Goal: Book appointment/travel/reservation

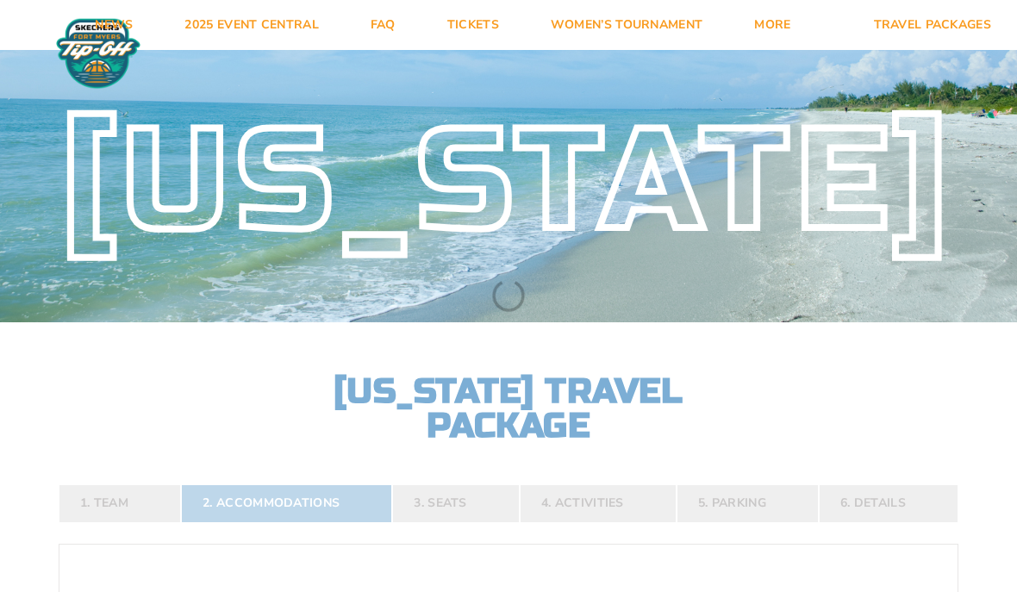
select select "2 Adults"
select select
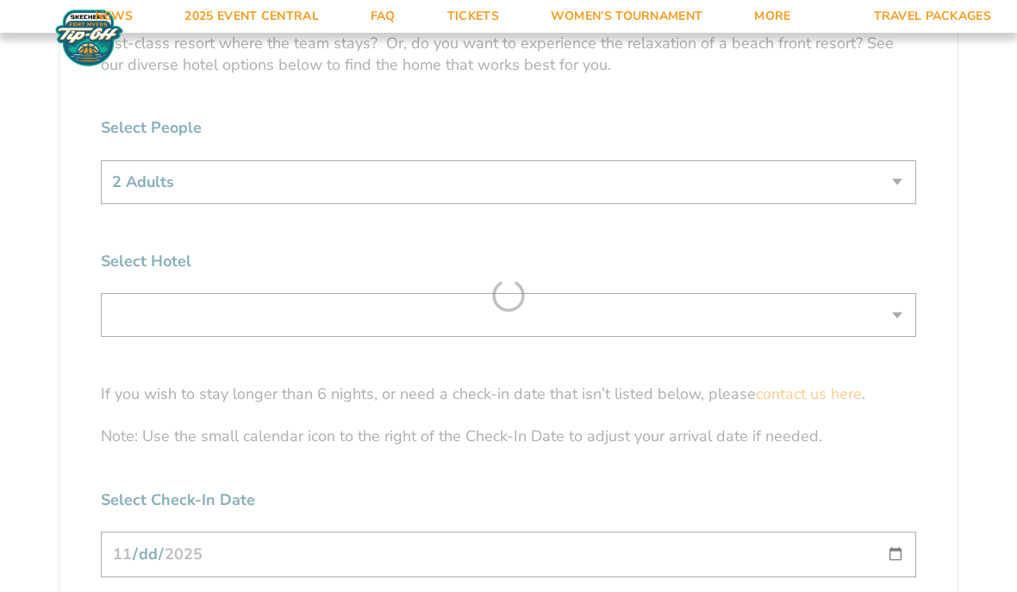
scroll to position [1083, 0]
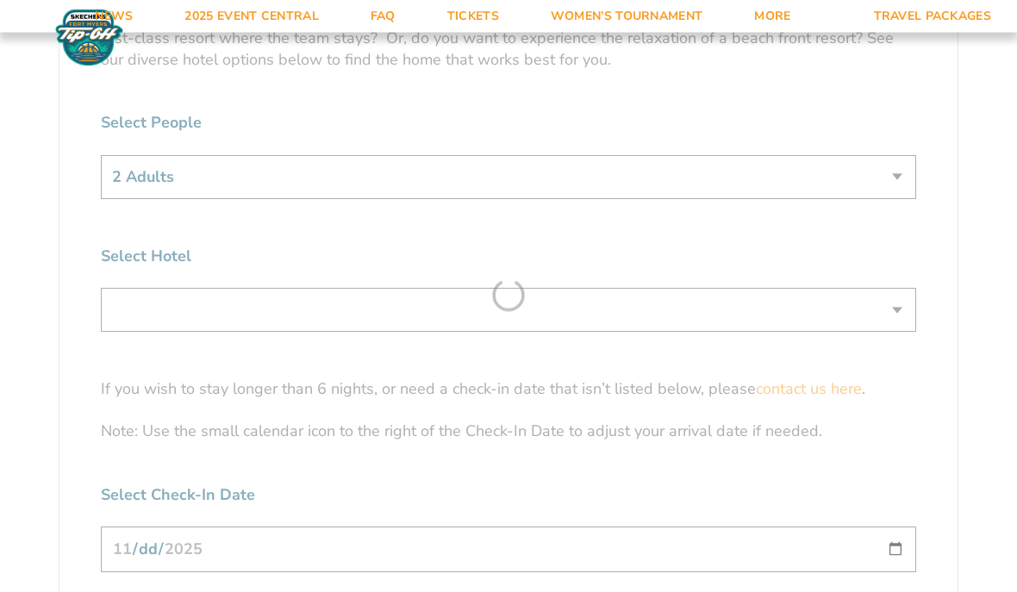
click at [893, 344] on form "[US_STATE] [US_STATE] Travel Package 1. Team 2. Accommodations 3. Seats 4. Acti…" at bounding box center [508, 68] width 1017 height 2302
click at [906, 338] on form "[US_STATE] [US_STATE] Travel Package 1. Team 2. Accommodations 3. Seats 4. Acti…" at bounding box center [508, 68] width 1017 height 2302
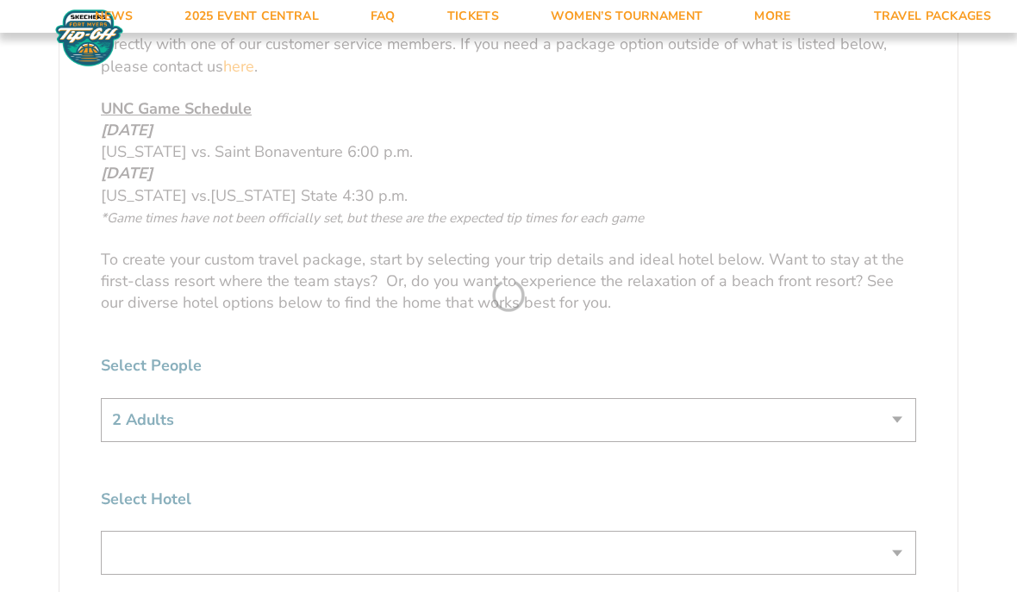
scroll to position [845, 0]
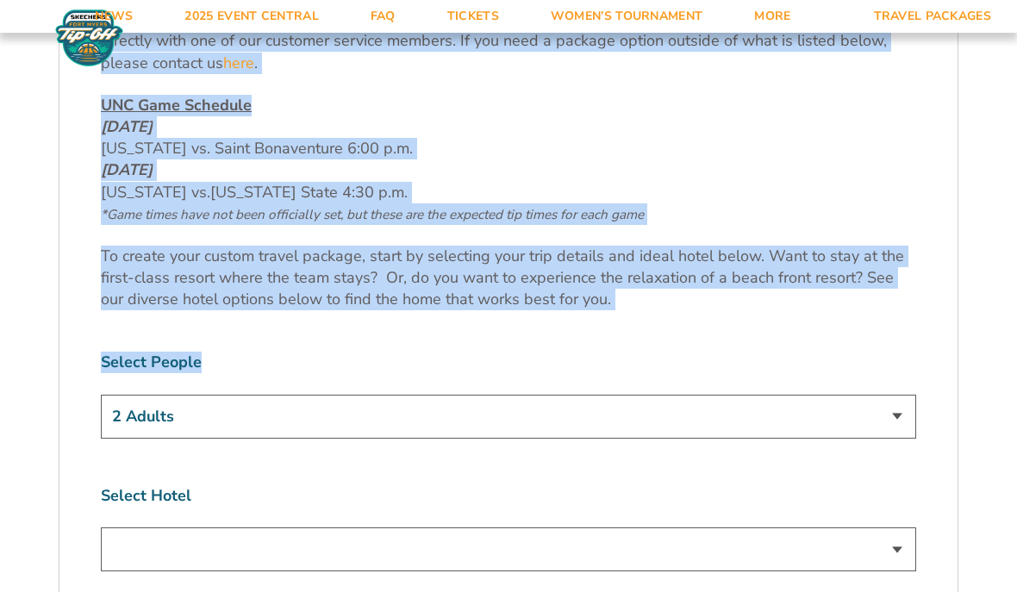
click at [51, 396] on div "1. Team 2. Accommodations 3. Seats 4. Activities 5. Parking 6. Details 1. Team …" at bounding box center [508, 527] width 982 height 1859
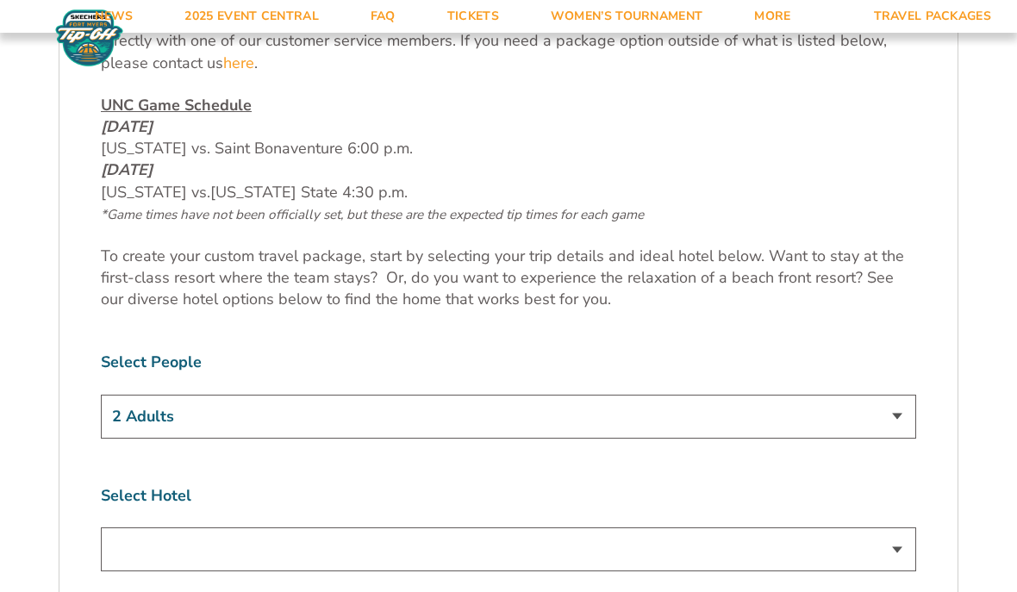
click at [901, 571] on select "Please select a team first" at bounding box center [508, 549] width 815 height 44
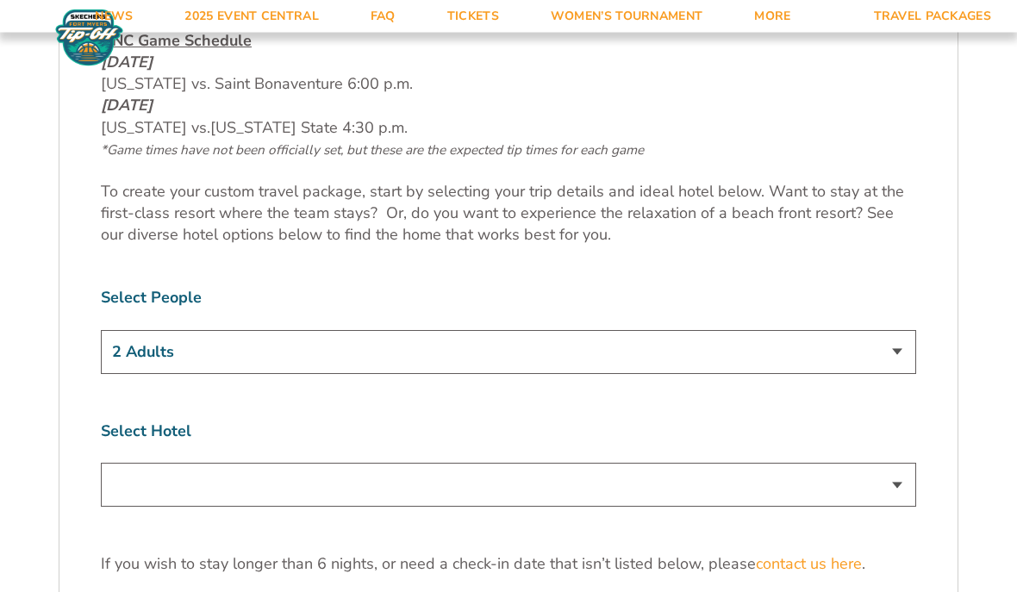
click at [877, 504] on select "Please select a team first" at bounding box center [508, 486] width 815 height 44
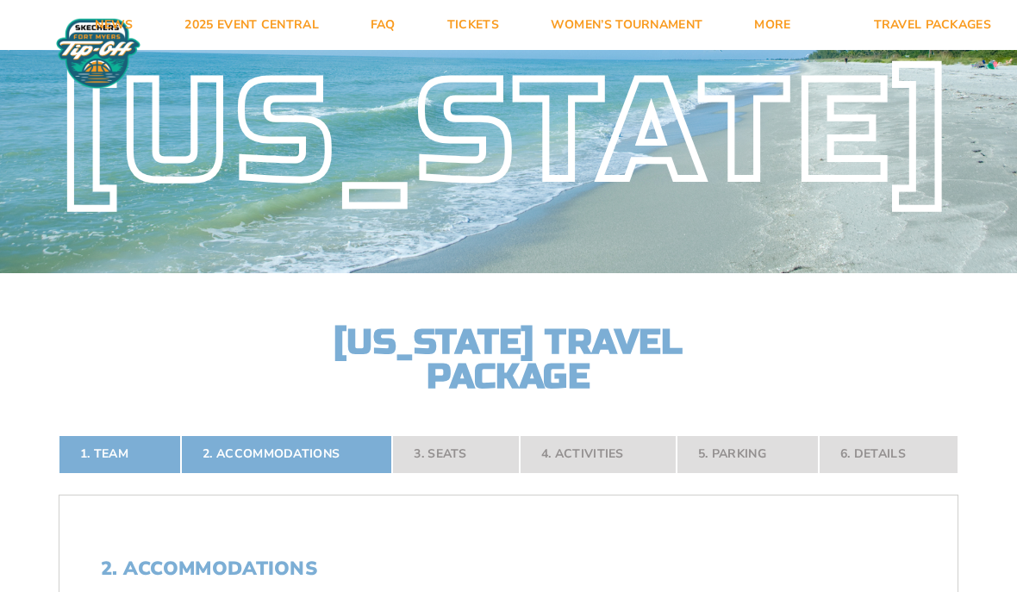
scroll to position [0, 0]
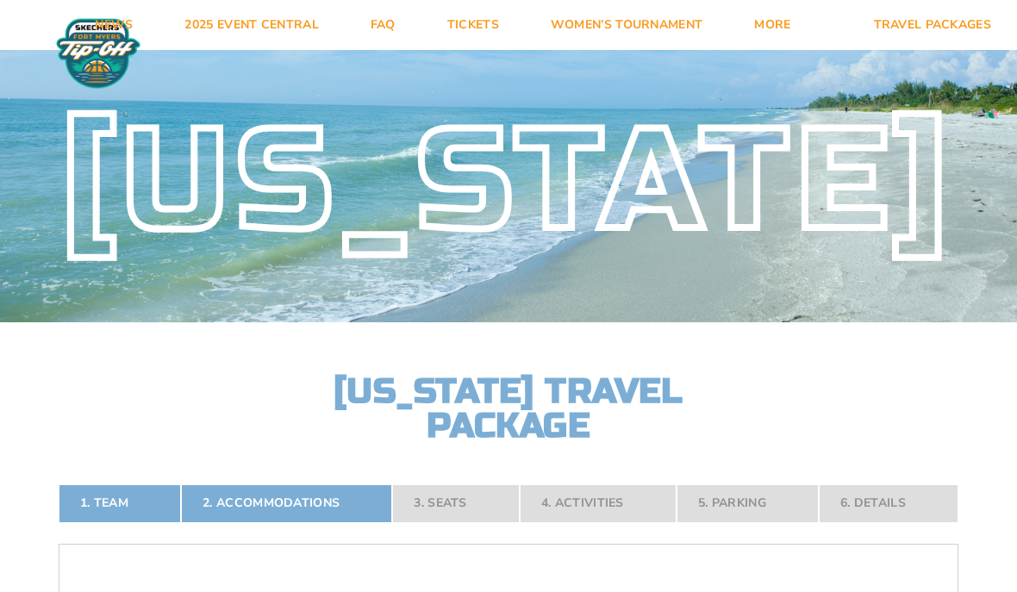
click at [278, 522] on nav "1. Team 2. Accommodations 3. Seats 4. Activities 5. Parking 6. Details" at bounding box center [509, 503] width 900 height 38
click at [415, 443] on h2 "[US_STATE] Travel Package" at bounding box center [508, 408] width 379 height 69
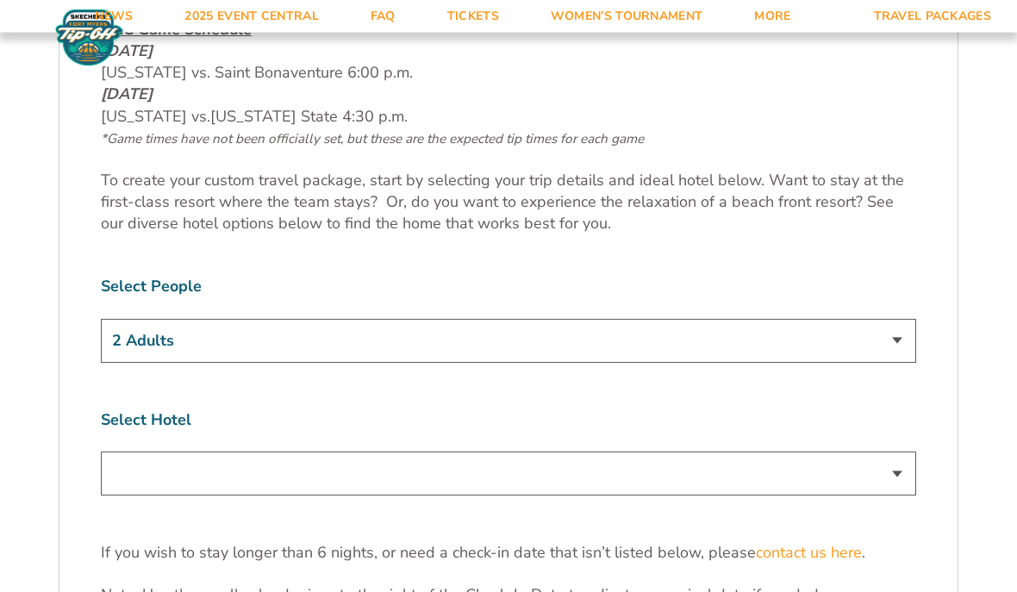
scroll to position [914, 0]
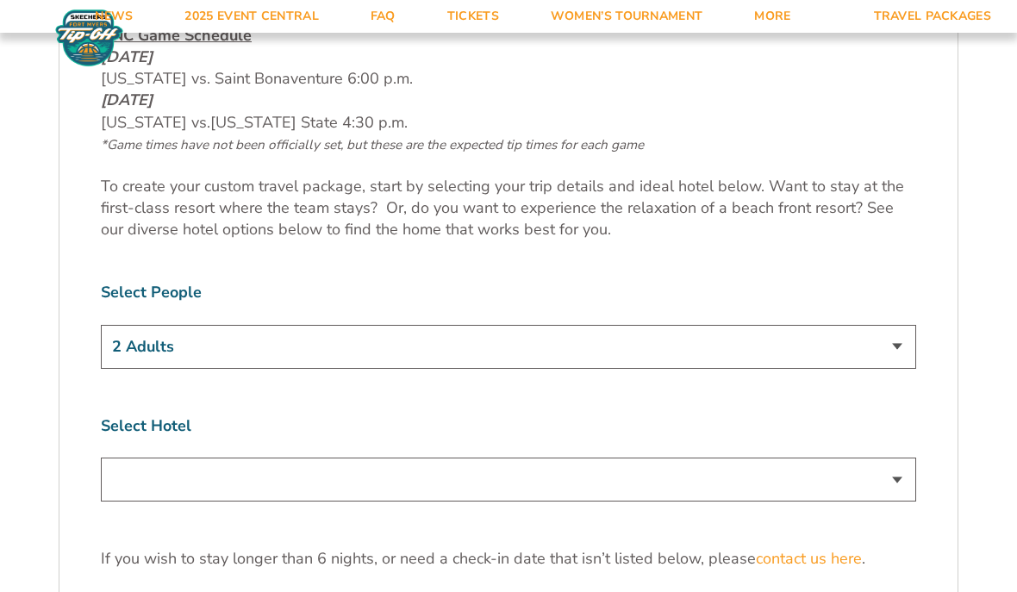
click at [882, 502] on select "Please select a team first" at bounding box center [508, 480] width 815 height 44
select select "0"
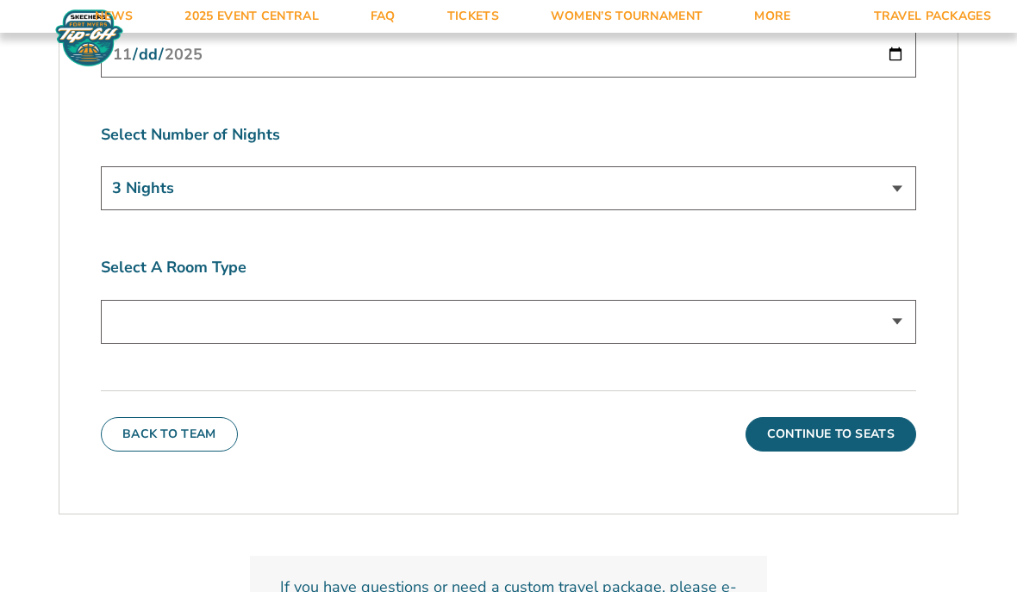
scroll to position [1569, 0]
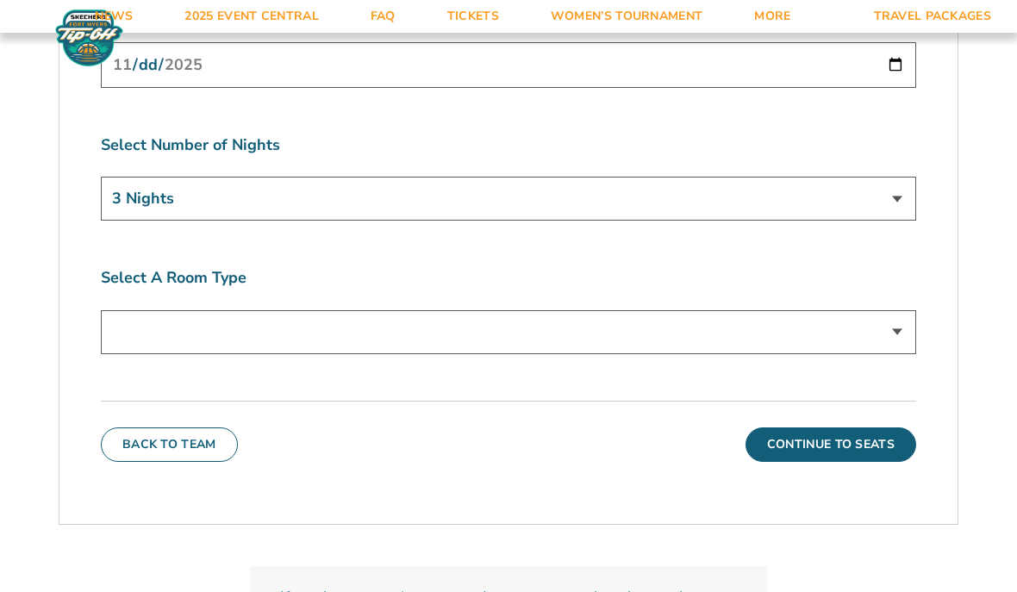
click at [892, 354] on select "Standard" at bounding box center [508, 332] width 815 height 44
click at [903, 354] on select "Standard" at bounding box center [508, 332] width 815 height 44
click at [140, 458] on button "Back To Team" at bounding box center [169, 444] width 137 height 34
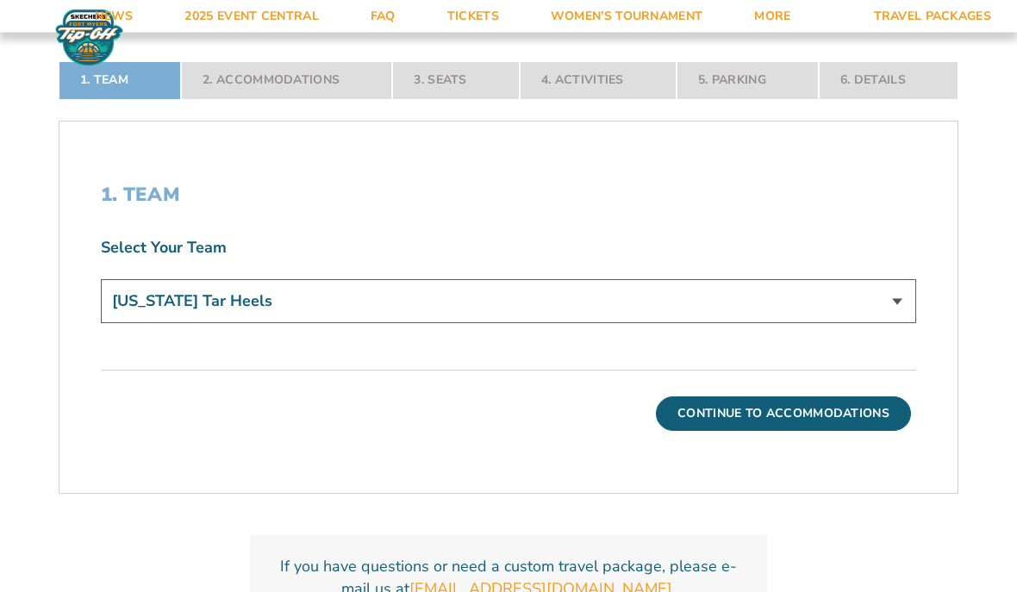
scroll to position [423, 0]
click at [826, 431] on button "Continue To Accommodations" at bounding box center [783, 413] width 255 height 34
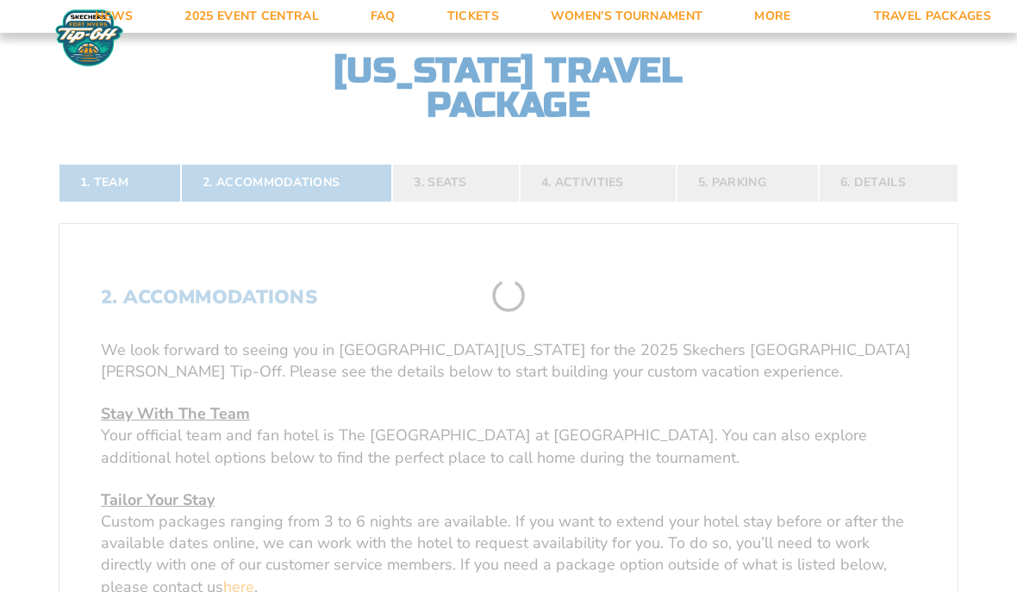
scroll to position [315, 0]
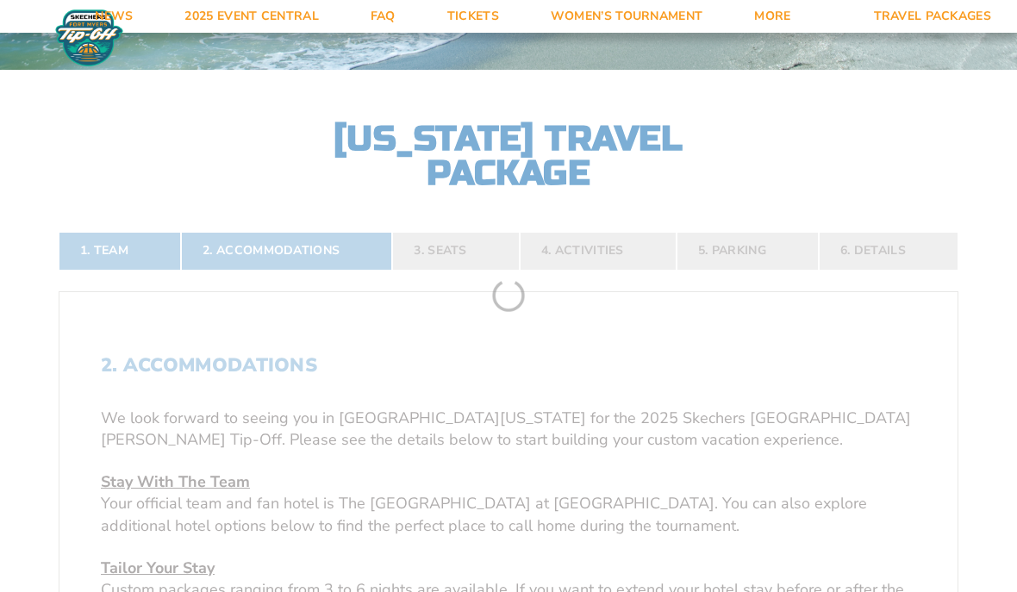
scroll to position [252, 0]
click at [486, 27] on link "Tickets" at bounding box center [472, 16] width 103 height 33
